Goal: Find specific page/section: Find specific page/section

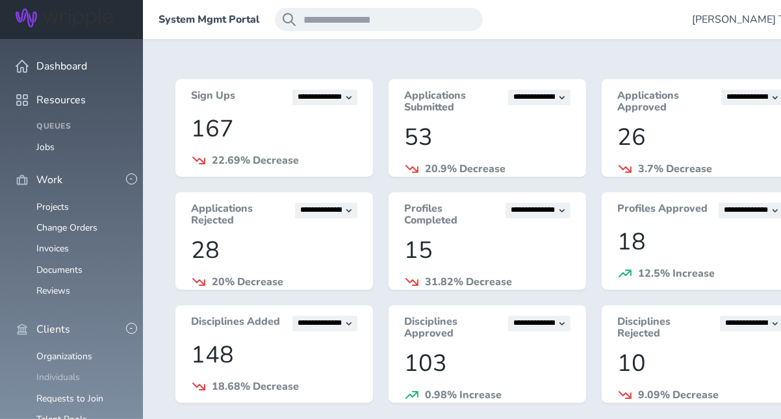
click at [48, 371] on link "Individuals" at bounding box center [58, 377] width 44 height 12
